Goal: Information Seeking & Learning: Learn about a topic

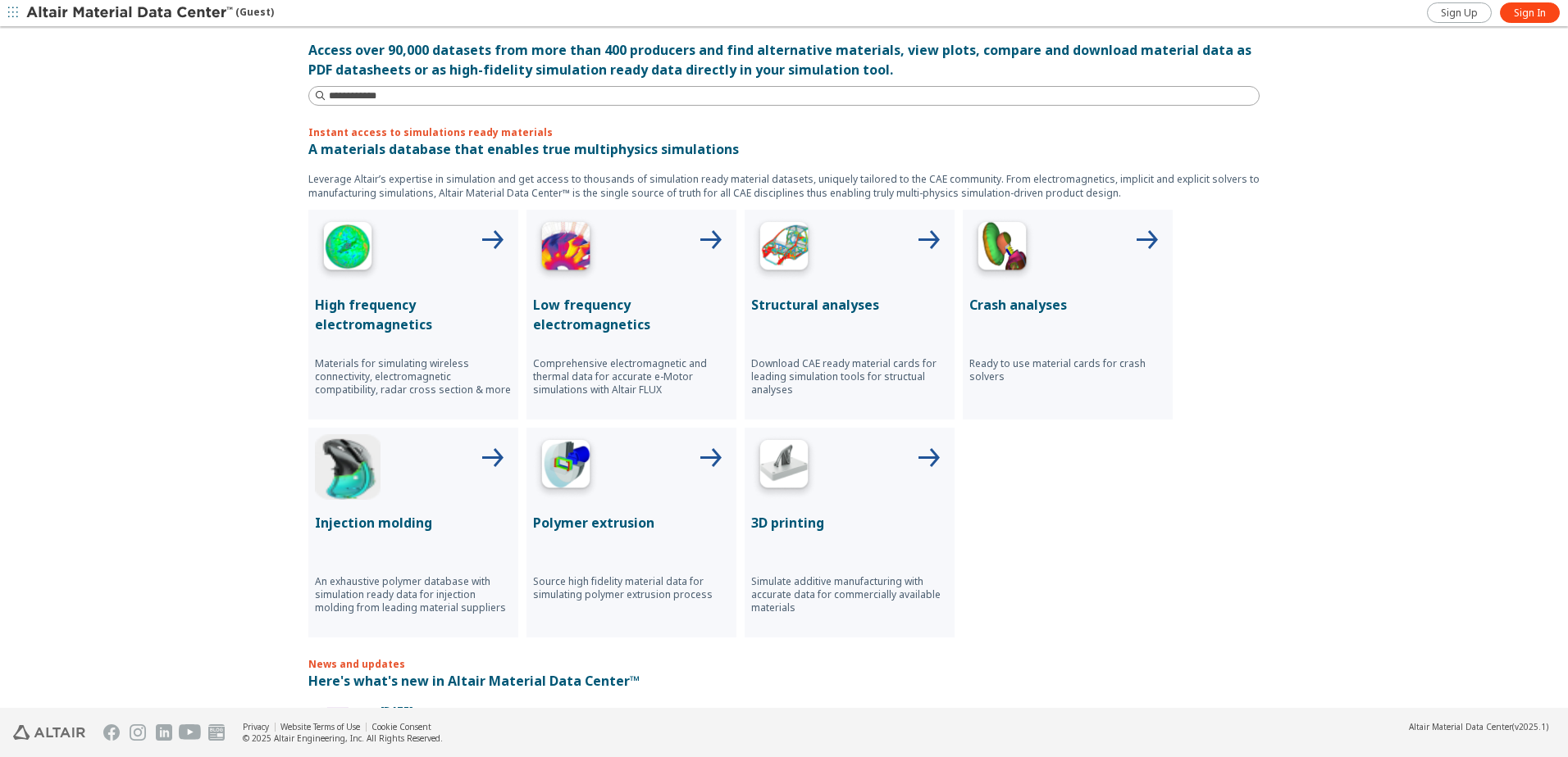
scroll to position [492, 0]
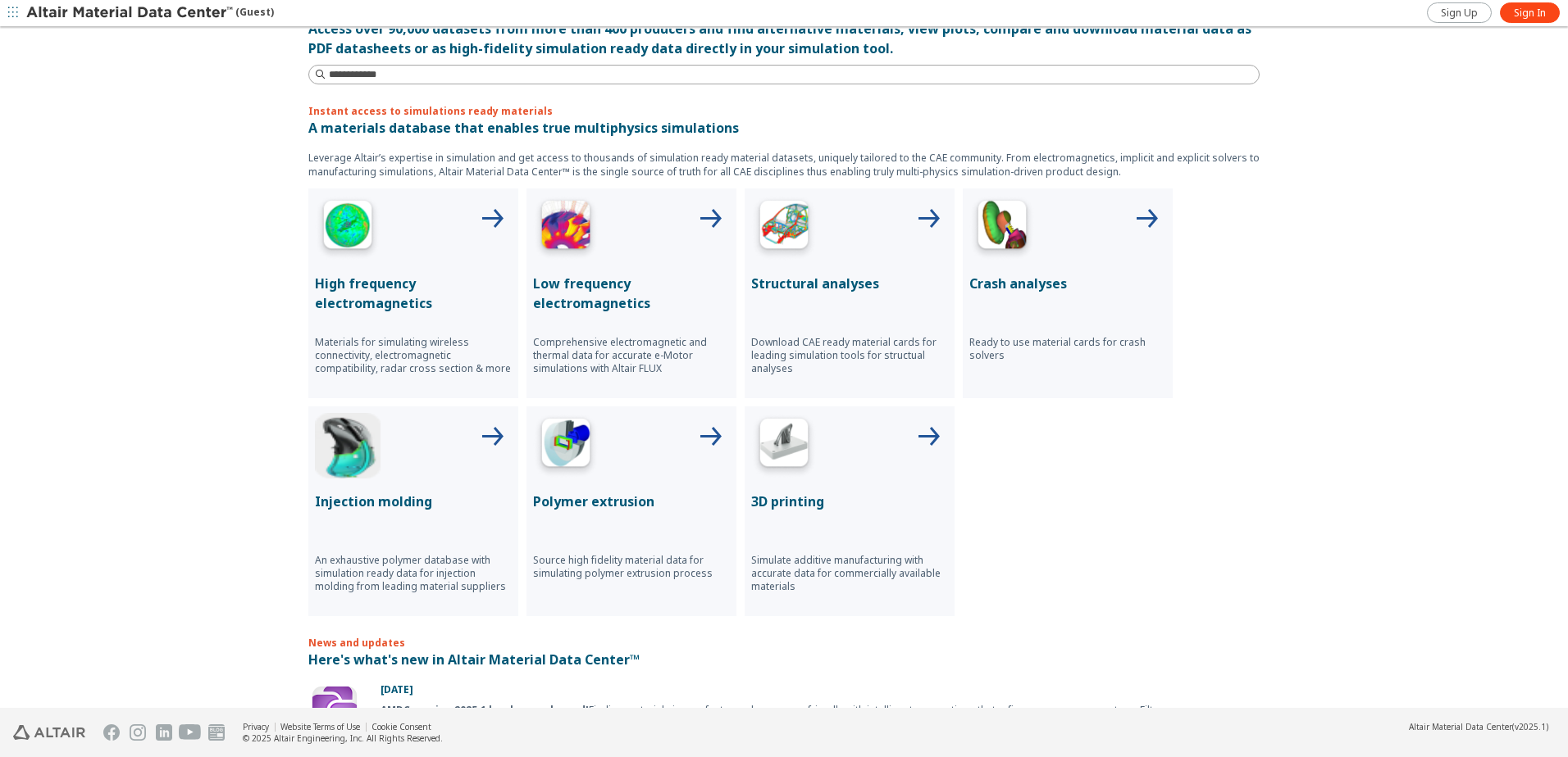
click at [853, 257] on div at bounding box center [849, 227] width 197 height 66
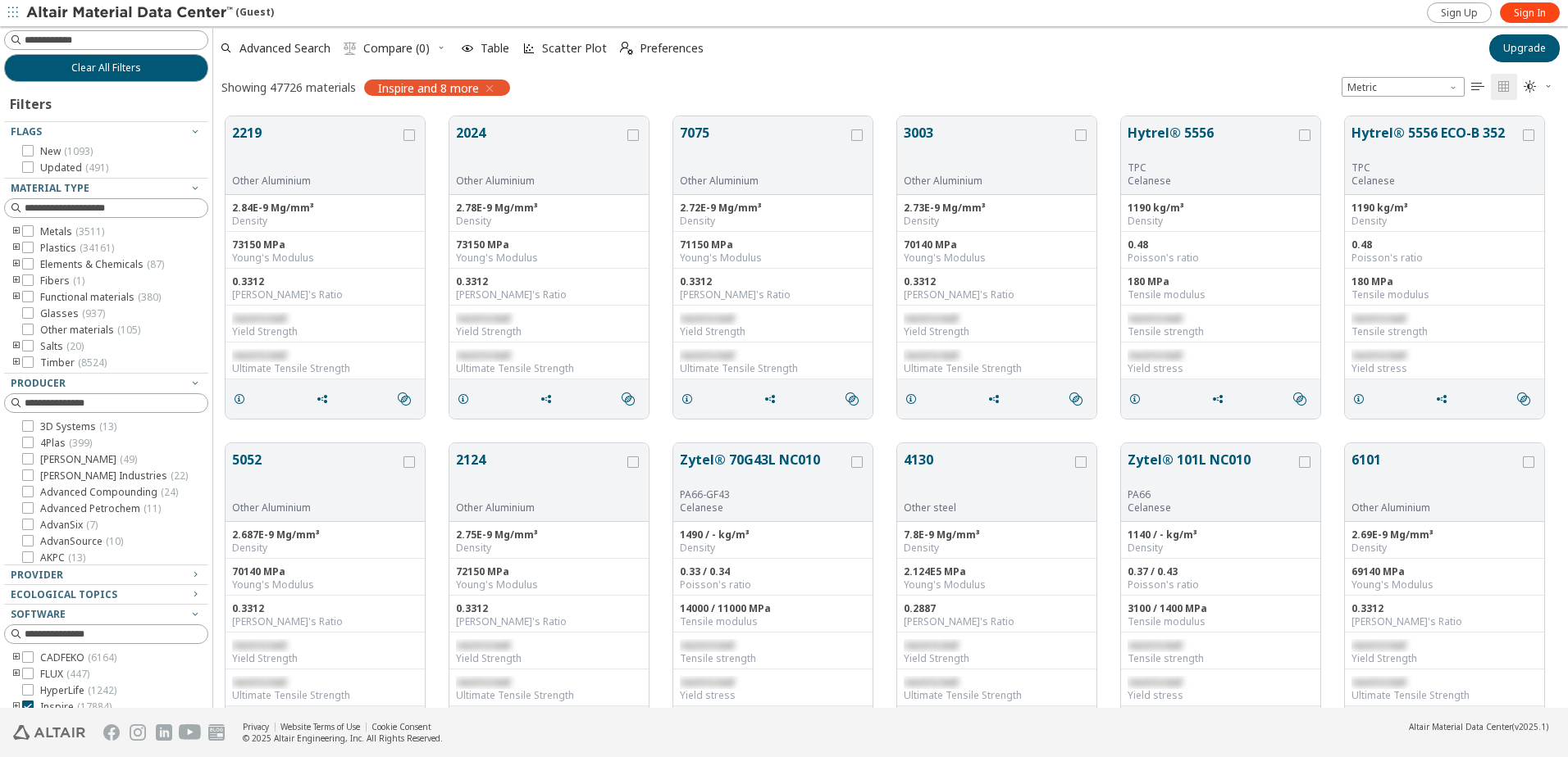
scroll to position [13, 13]
click at [110, 44] on input at bounding box center [107, 40] width 201 height 18
type input "***"
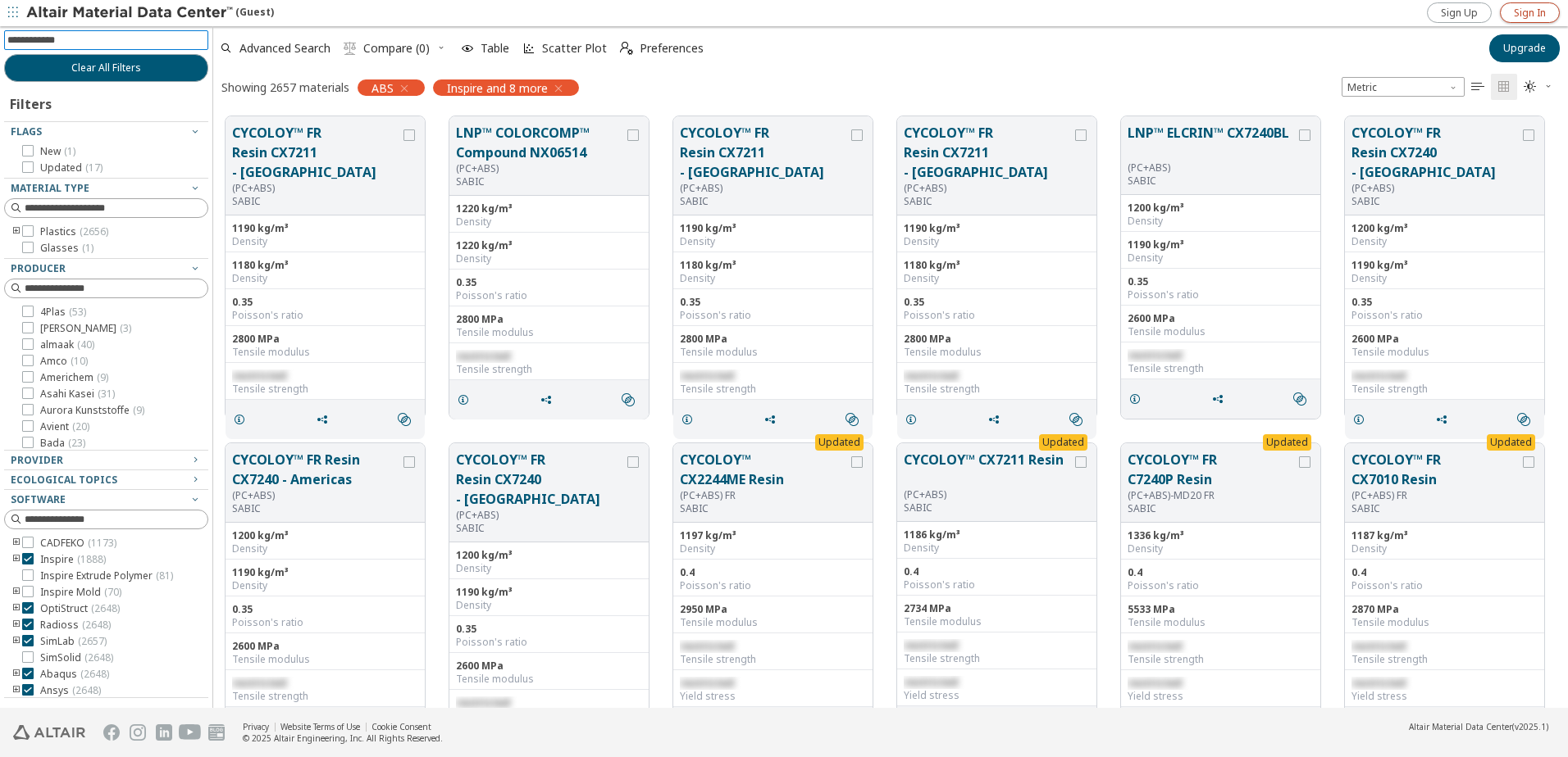
click at [1529, 12] on span "Sign In" at bounding box center [1530, 13] width 32 height 13
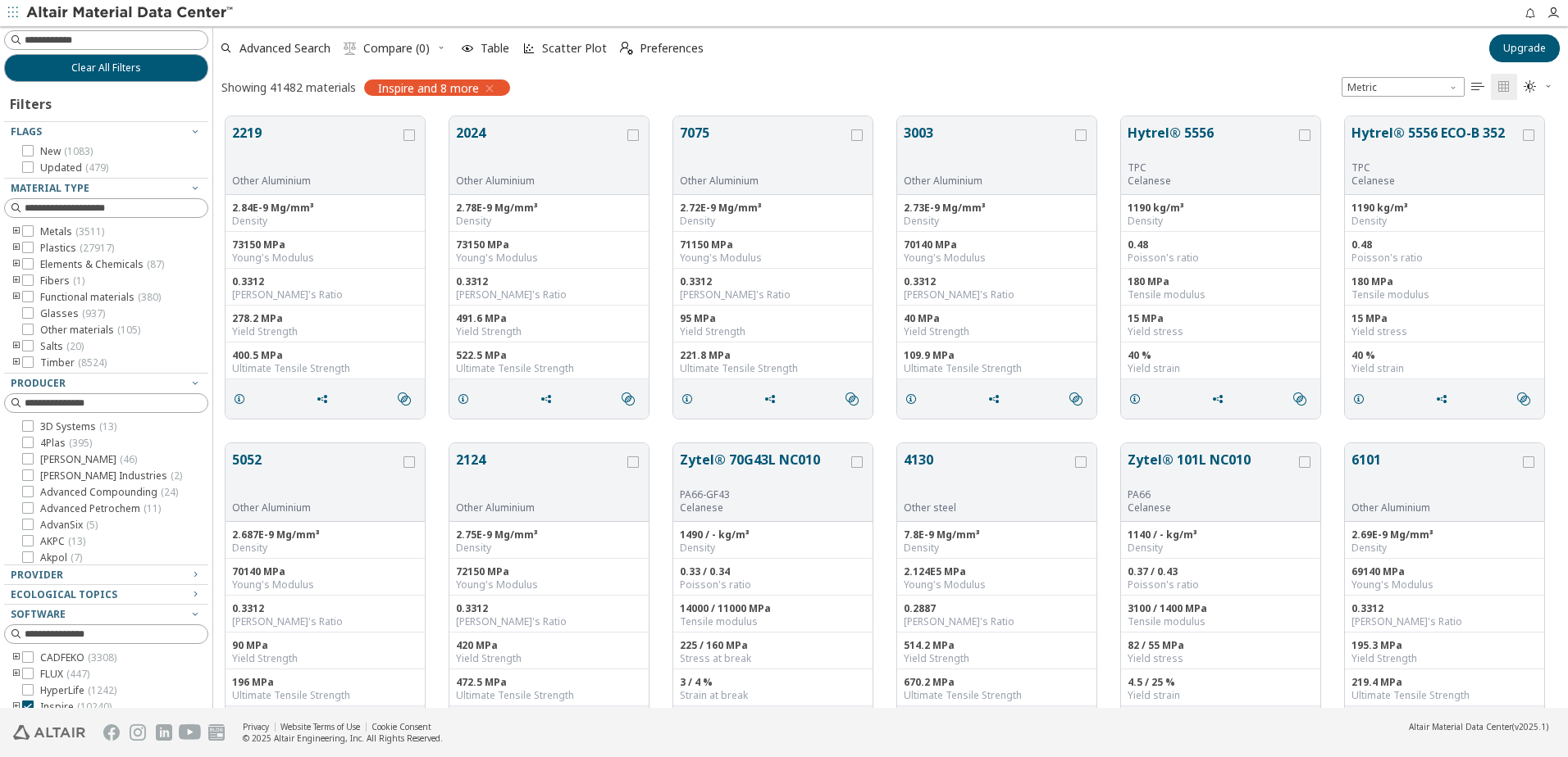
scroll to position [592, 1342]
